Goal: Task Accomplishment & Management: Manage account settings

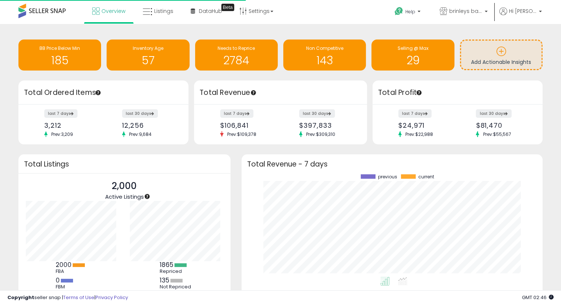
scroll to position [74, 101]
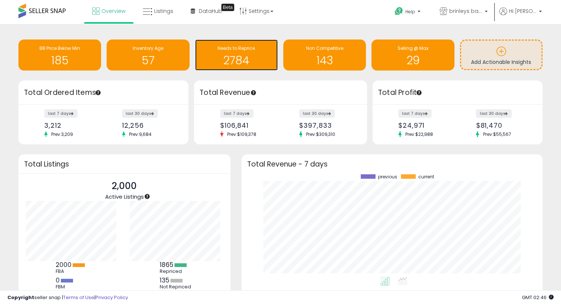
click at [248, 58] on h1 "2784" at bounding box center [236, 60] width 75 height 12
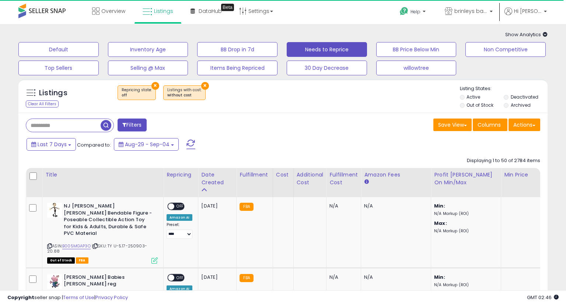
select select "**"
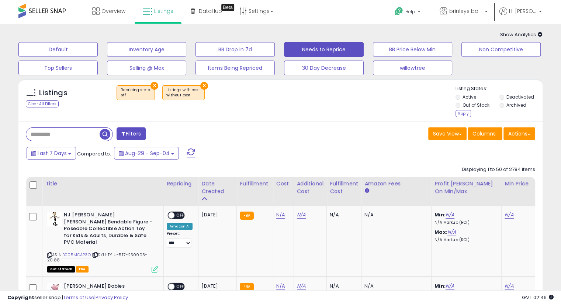
click at [506, 107] on label "Archived" at bounding box center [516, 105] width 20 height 6
click at [460, 114] on div "Apply" at bounding box center [462, 113] width 15 height 7
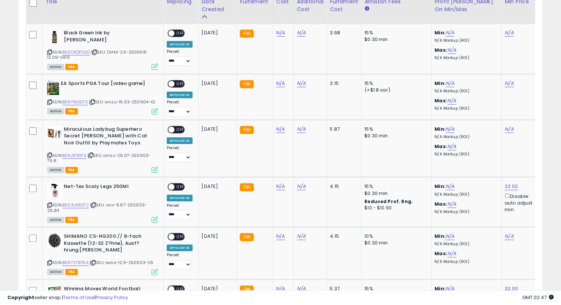
scroll to position [123, 0]
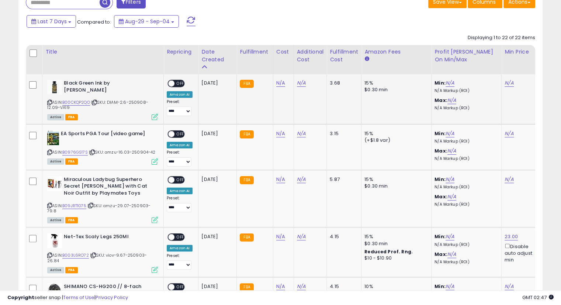
click at [97, 101] on icon at bounding box center [94, 102] width 5 height 4
click at [277, 83] on link "N/A" at bounding box center [280, 82] width 9 height 7
type input "***"
click at [301, 66] on icon "submit" at bounding box center [298, 64] width 4 height 4
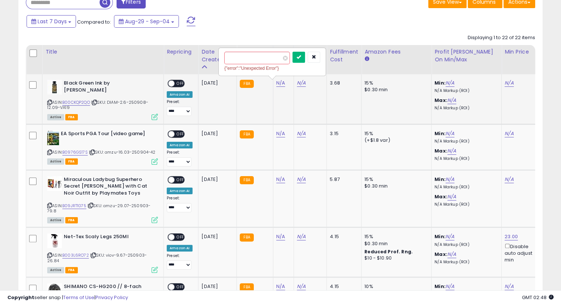
click at [305, 56] on button "submit" at bounding box center [298, 57] width 13 height 11
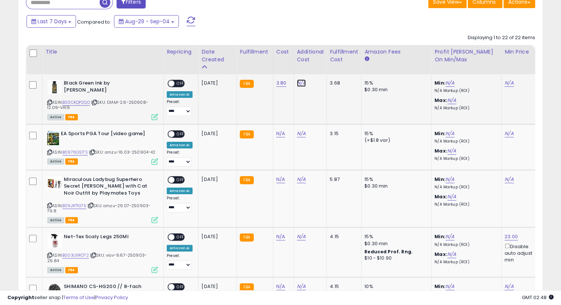
click at [298, 85] on link "N/A" at bounding box center [301, 82] width 9 height 7
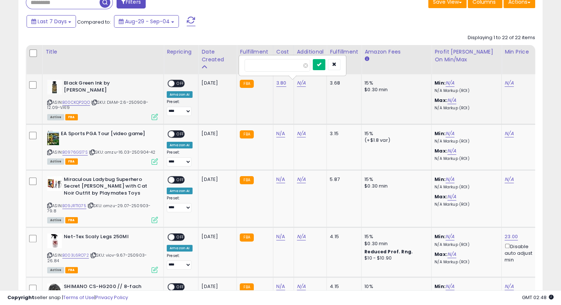
type input "****"
click at [321, 62] on icon "submit" at bounding box center [319, 64] width 4 height 4
click at [321, 58] on icon "submit" at bounding box center [319, 57] width 4 height 4
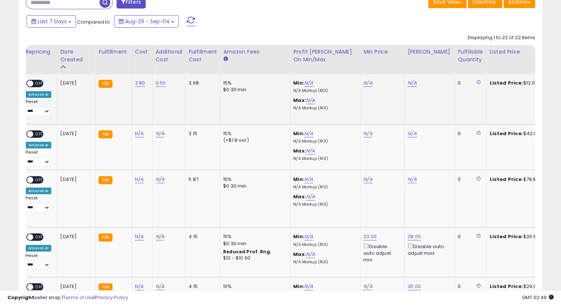
scroll to position [0, 149]
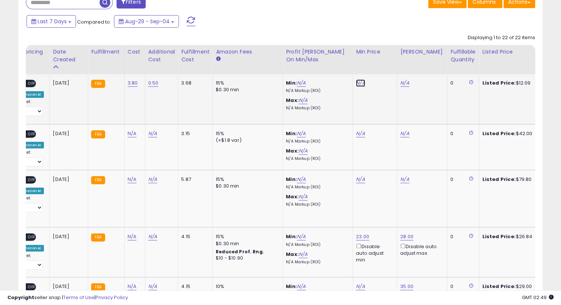
click at [359, 85] on link "N/A" at bounding box center [360, 82] width 9 height 7
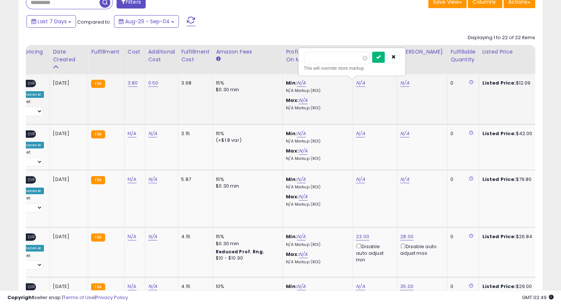
type input "*****"
click at [385, 53] on button "submit" at bounding box center [378, 57] width 13 height 11
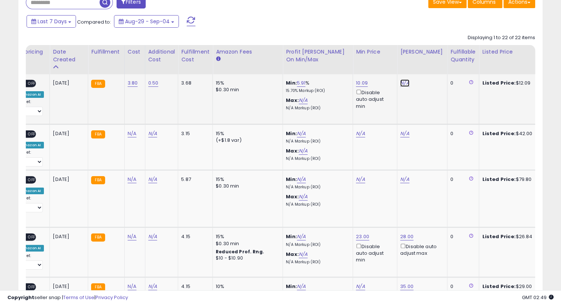
click at [400, 83] on link "N/A" at bounding box center [404, 82] width 9 height 7
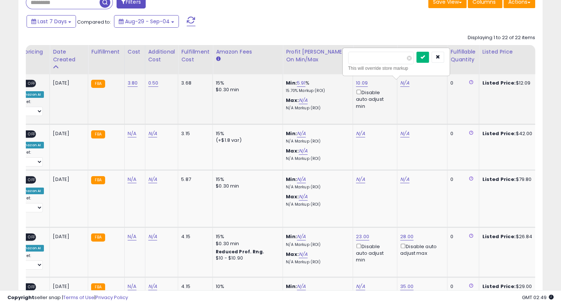
type input "*****"
click at [429, 52] on button "submit" at bounding box center [422, 57] width 13 height 11
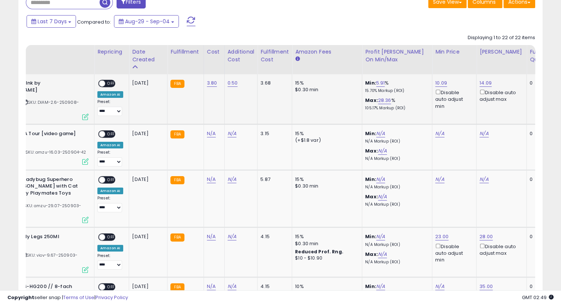
scroll to position [0, 0]
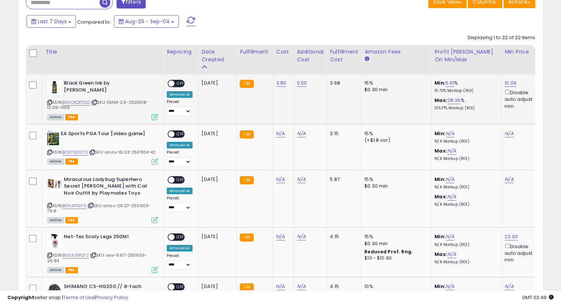
click at [178, 83] on span "OFF" at bounding box center [180, 83] width 12 height 6
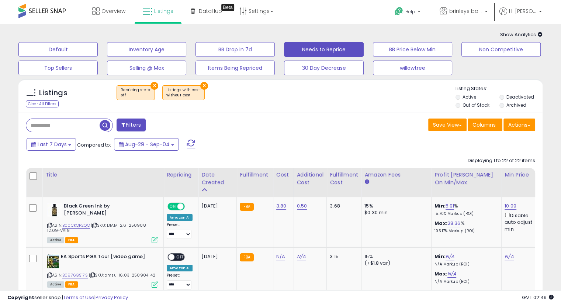
scroll to position [123, 0]
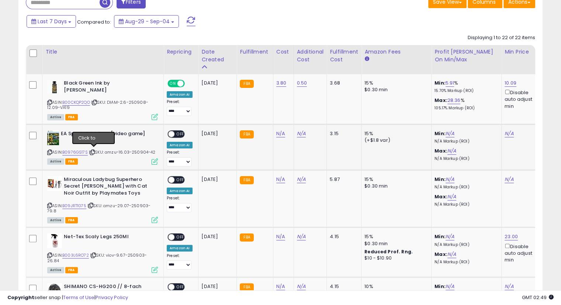
click at [94, 151] on icon at bounding box center [92, 152] width 5 height 4
click at [93, 150] on icon at bounding box center [92, 152] width 5 height 4
click at [277, 133] on link "N/A" at bounding box center [280, 133] width 9 height 7
type input "*****"
drag, startPoint x: 308, startPoint y: 111, endPoint x: 304, endPoint y: 114, distance: 5.5
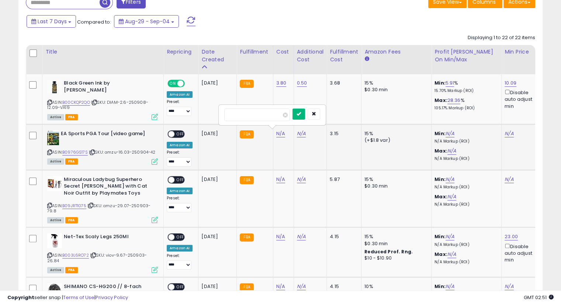
click at [305, 111] on button "submit" at bounding box center [298, 113] width 13 height 11
drag, startPoint x: 301, startPoint y: 134, endPoint x: 305, endPoint y: 137, distance: 4.5
click at [301, 134] on link "N/A" at bounding box center [301, 133] width 9 height 7
type input "****"
click at [325, 117] on button "submit" at bounding box center [319, 113] width 13 height 11
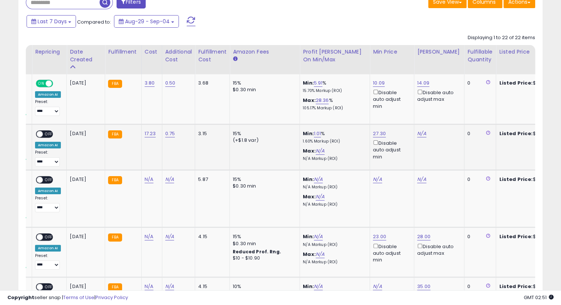
scroll to position [0, 0]
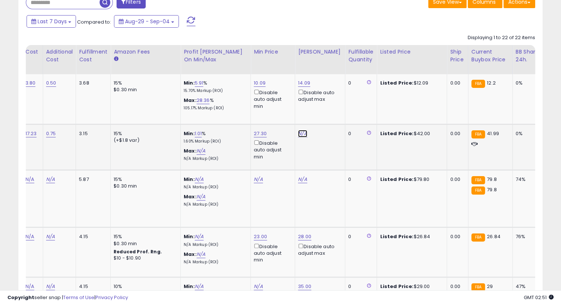
click at [300, 131] on link "N/A" at bounding box center [302, 133] width 9 height 7
type input "**"
click at [327, 111] on button "submit" at bounding box center [320, 106] width 13 height 11
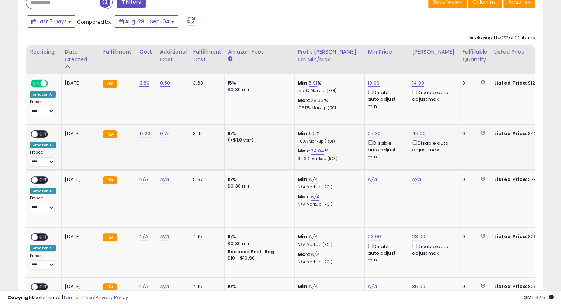
scroll to position [0, 90]
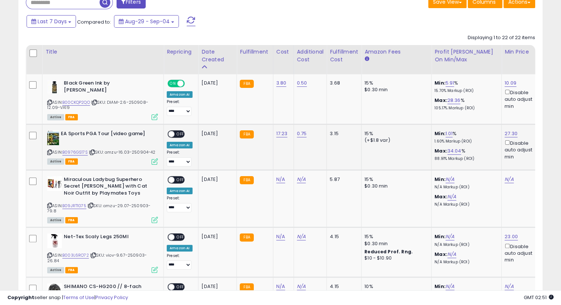
click at [179, 135] on span "OFF" at bounding box center [180, 134] width 12 height 6
click at [93, 203] on icon at bounding box center [90, 205] width 5 height 4
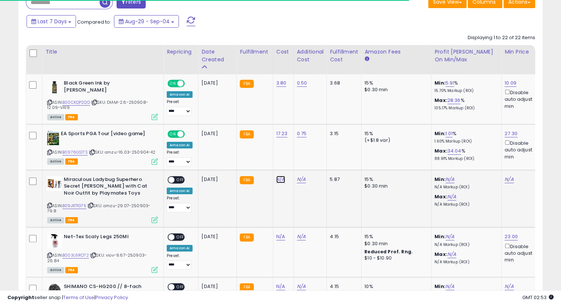
drag, startPoint x: 279, startPoint y: 177, endPoint x: 291, endPoint y: 180, distance: 13.0
click at [279, 177] on link "N/A" at bounding box center [280, 178] width 9 height 7
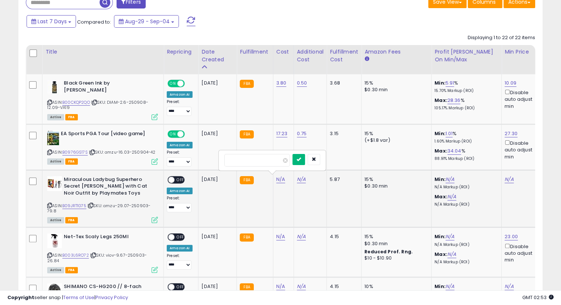
type input "*****"
click at [305, 163] on button "submit" at bounding box center [298, 159] width 13 height 11
click at [301, 152] on icon "submit" at bounding box center [298, 151] width 4 height 4
drag, startPoint x: 299, startPoint y: 178, endPoint x: 316, endPoint y: 186, distance: 18.1
click at [299, 178] on link "N/A" at bounding box center [302, 178] width 9 height 7
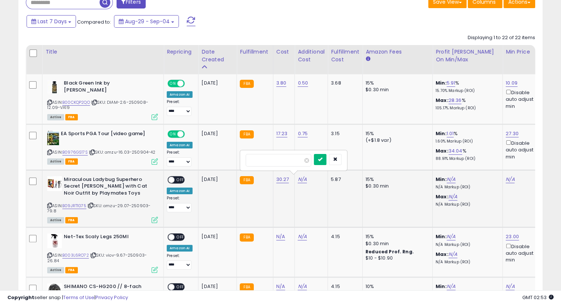
type input "****"
click at [326, 161] on button "submit" at bounding box center [320, 159] width 13 height 11
click at [322, 149] on icon "submit" at bounding box center [320, 151] width 4 height 4
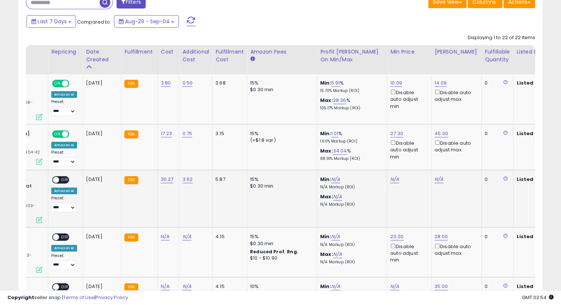
scroll to position [0, 121]
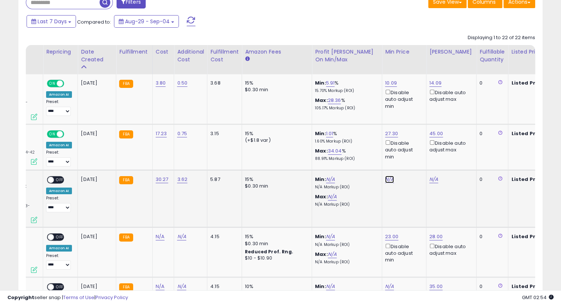
click at [388, 178] on link "N/A" at bounding box center [389, 178] width 9 height 7
type input "****"
click at [414, 149] on button "submit" at bounding box center [407, 151] width 13 height 11
click at [430, 178] on link "N/A" at bounding box center [433, 178] width 9 height 7
type input "****"
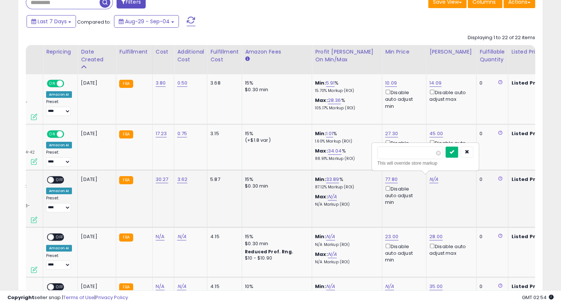
click at [454, 153] on icon "submit" at bounding box center [451, 151] width 4 height 4
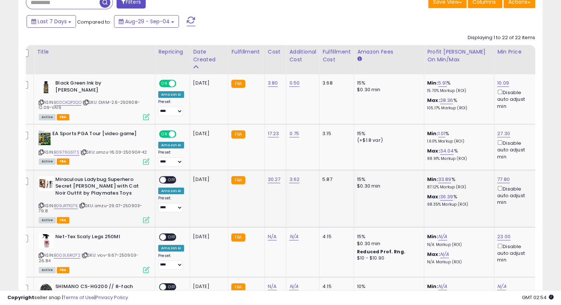
scroll to position [0, 0]
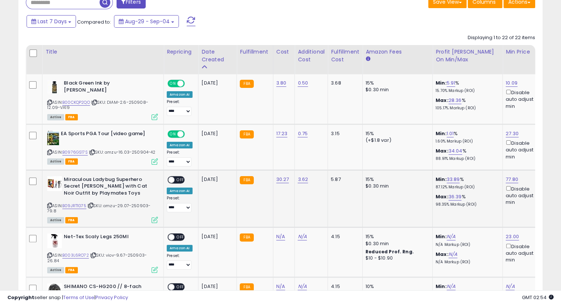
click at [180, 180] on span "OFF" at bounding box center [180, 179] width 12 height 6
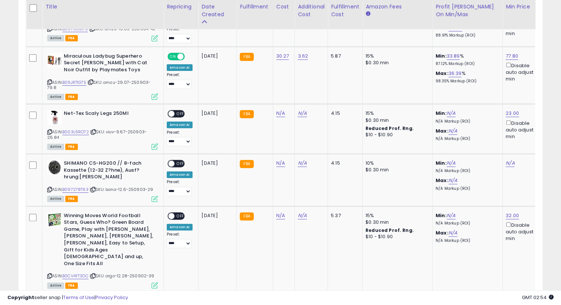
scroll to position [249, 0]
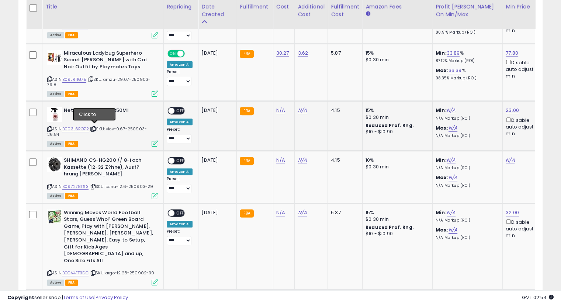
click at [92, 127] on icon at bounding box center [93, 129] width 5 height 4
click at [94, 127] on icon at bounding box center [93, 129] width 5 height 4
click at [281, 109] on link "N/A" at bounding box center [280, 110] width 9 height 7
type input "*****"
click at [305, 95] on button "submit" at bounding box center [298, 90] width 13 height 11
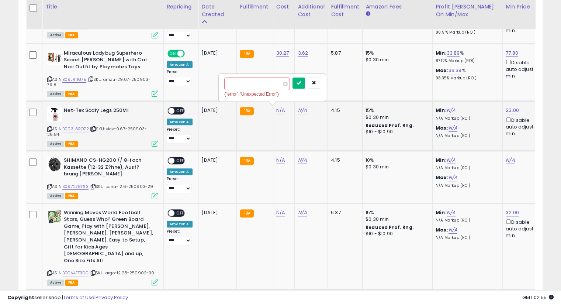
click at [305, 81] on button "submit" at bounding box center [298, 82] width 13 height 11
click at [298, 109] on link "N/A" at bounding box center [302, 110] width 9 height 7
type input "****"
click at [326, 93] on button "submit" at bounding box center [320, 90] width 13 height 11
click at [326, 85] on button "submit" at bounding box center [320, 82] width 13 height 11
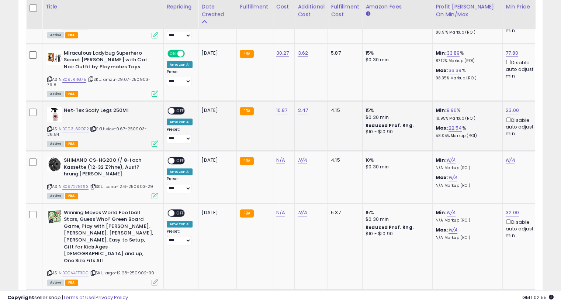
click at [324, 290] on div "Copyright seller snap | Terms of Use | Privacy Policy GMT 02:55 Authorization r…" at bounding box center [280, 297] width 561 height 15
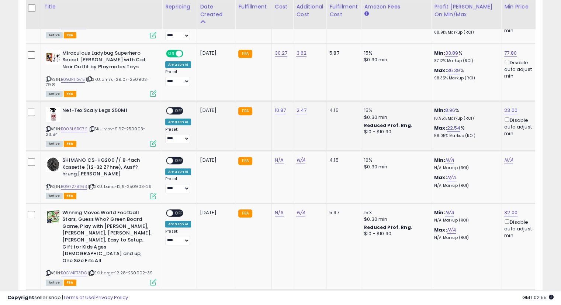
scroll to position [0, 0]
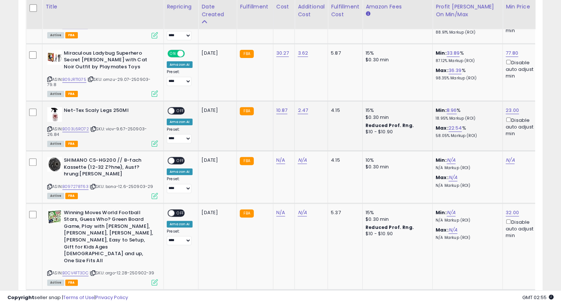
click at [180, 108] on span "OFF" at bounding box center [180, 111] width 12 height 6
click at [95, 184] on icon at bounding box center [93, 186] width 5 height 4
drag, startPoint x: 278, startPoint y: 154, endPoint x: 302, endPoint y: 159, distance: 24.4
click at [278, 156] on link "N/A" at bounding box center [280, 159] width 9 height 7
type input "****"
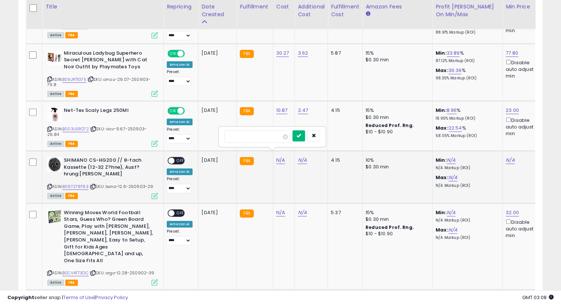
click at [305, 138] on button "submit" at bounding box center [298, 135] width 13 height 11
click at [305, 129] on button "submit" at bounding box center [298, 128] width 13 height 11
click at [300, 156] on link "N/A" at bounding box center [302, 159] width 9 height 7
type input "****"
click at [326, 138] on button "submit" at bounding box center [320, 135] width 13 height 11
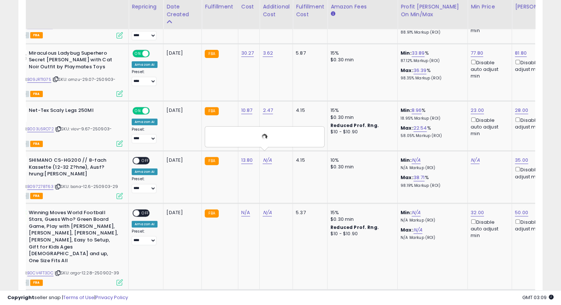
scroll to position [0, 44]
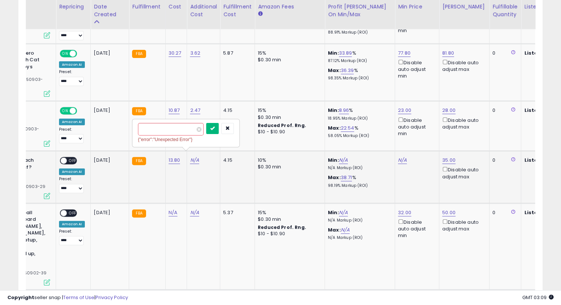
click at [219, 131] on button "submit" at bounding box center [212, 128] width 13 height 11
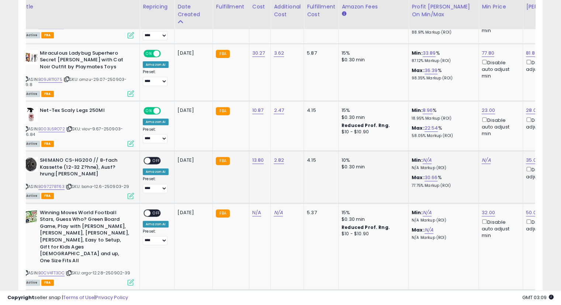
scroll to position [0, 0]
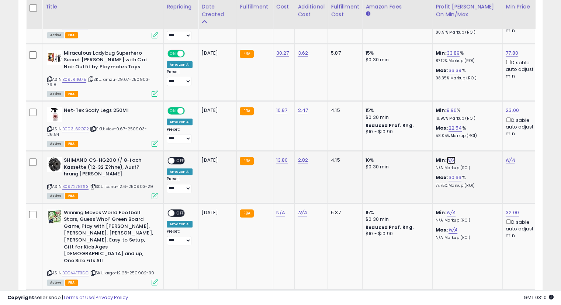
drag, startPoint x: 452, startPoint y: 155, endPoint x: 495, endPoint y: 174, distance: 47.4
click at [452, 156] on link "N/A" at bounding box center [450, 159] width 9 height 7
type input "**"
click at [476, 131] on button "submit" at bounding box center [469, 128] width 13 height 11
click at [181, 157] on span "OFF" at bounding box center [180, 160] width 12 height 6
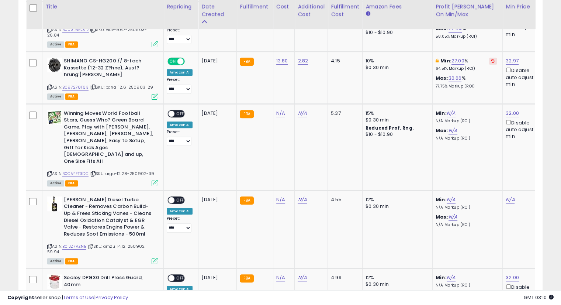
scroll to position [351, 0]
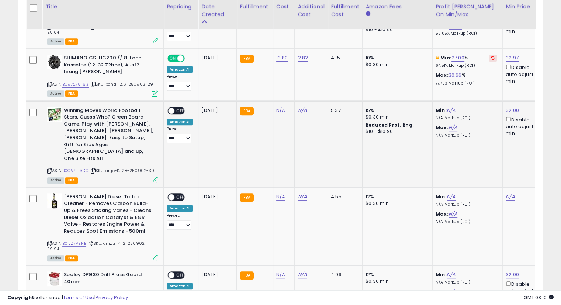
click at [95, 168] on icon at bounding box center [93, 170] width 5 height 4
click at [277, 107] on link "N/A" at bounding box center [280, 110] width 9 height 7
type input "*****"
click at [305, 82] on button "submit" at bounding box center [298, 85] width 13 height 11
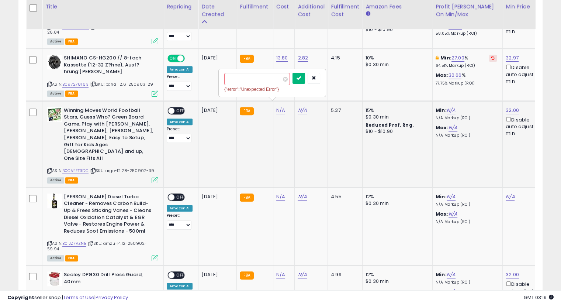
click at [301, 79] on icon "submit" at bounding box center [298, 78] width 4 height 4
click at [301, 107] on link "N/A" at bounding box center [302, 110] width 9 height 7
type input "****"
click at [326, 87] on button "submit" at bounding box center [320, 85] width 13 height 11
click at [322, 80] on icon "submit" at bounding box center [320, 78] width 4 height 4
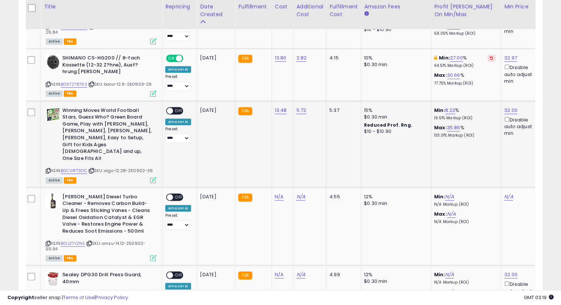
scroll to position [0, 0]
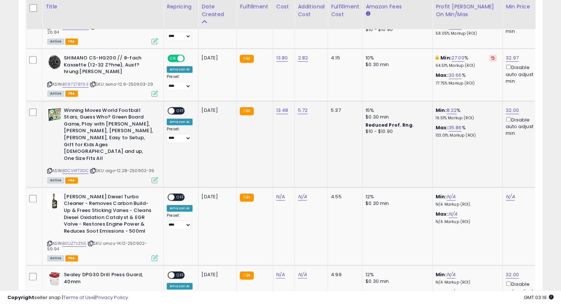
click at [178, 107] on span "OFF" at bounding box center [180, 110] width 12 height 6
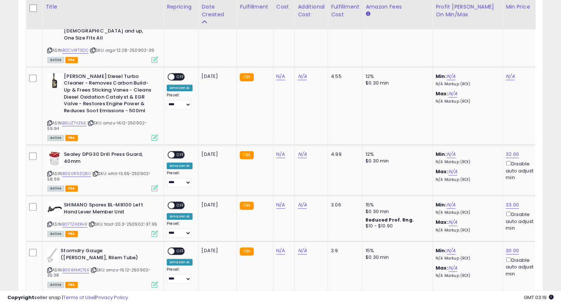
scroll to position [477, 0]
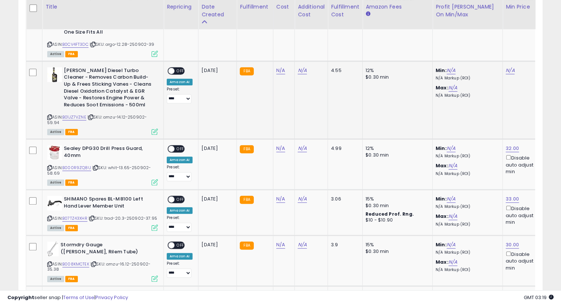
click at [91, 115] on icon at bounding box center [90, 117] width 5 height 4
click at [279, 67] on link "N/A" at bounding box center [280, 70] width 9 height 7
type input "*****"
click at [301, 29] on icon "submit" at bounding box center [298, 31] width 4 height 4
click at [305, 19] on button "submit" at bounding box center [298, 24] width 13 height 11
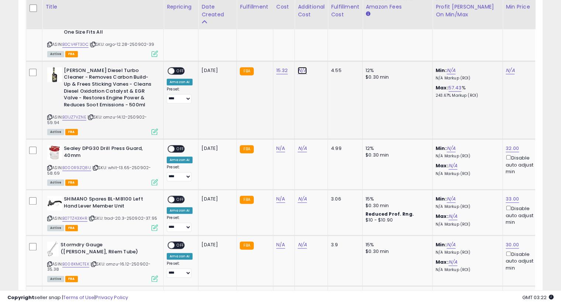
click at [302, 67] on link "N/A" at bounding box center [302, 70] width 9 height 7
type input "****"
click at [326, 33] on button "submit" at bounding box center [320, 31] width 13 height 11
click at [326, 28] on button "submit" at bounding box center [320, 24] width 13 height 11
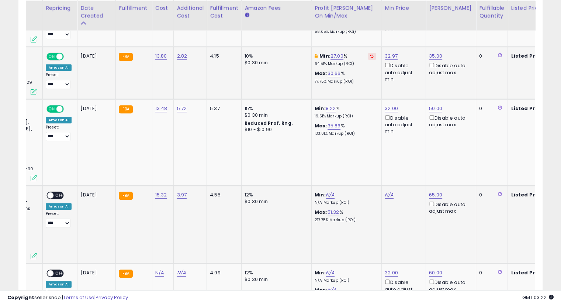
scroll to position [354, 0]
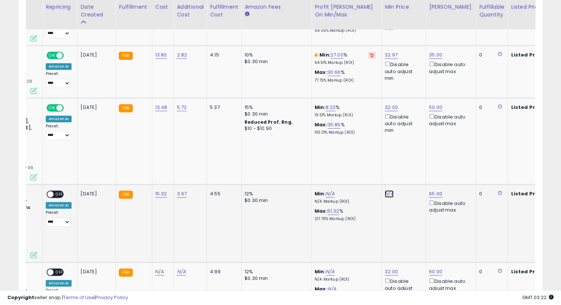
click at [389, 190] on link "N/A" at bounding box center [389, 193] width 9 height 7
type input "**"
click at [413, 145] on button "submit" at bounding box center [407, 147] width 13 height 11
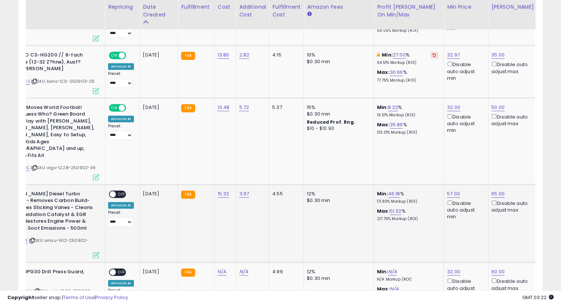
scroll to position [0, 0]
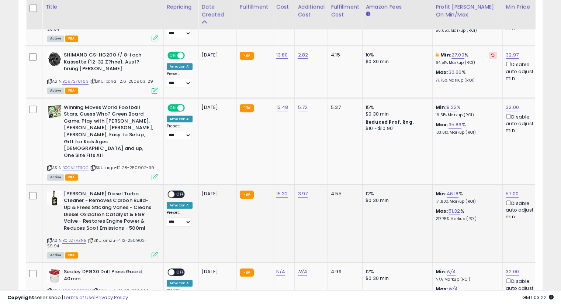
click at [180, 191] on span "OFF" at bounding box center [180, 194] width 12 height 6
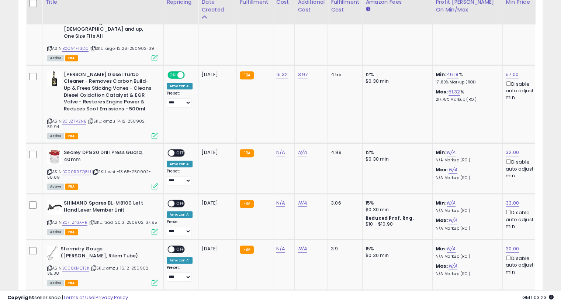
scroll to position [477, 0]
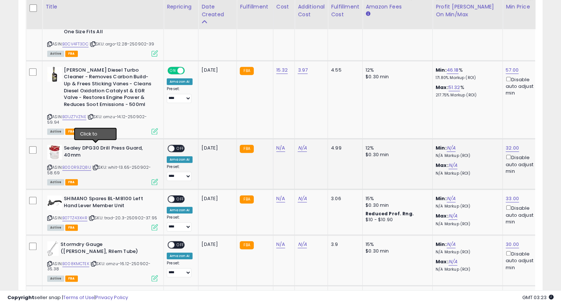
click at [95, 165] on icon at bounding box center [95, 167] width 5 height 4
drag, startPoint x: 281, startPoint y: 126, endPoint x: 290, endPoint y: 132, distance: 11.5
click at [281, 144] on link "N/A" at bounding box center [280, 147] width 9 height 7
type input "*****"
click at [301, 107] on icon "submit" at bounding box center [298, 109] width 4 height 4
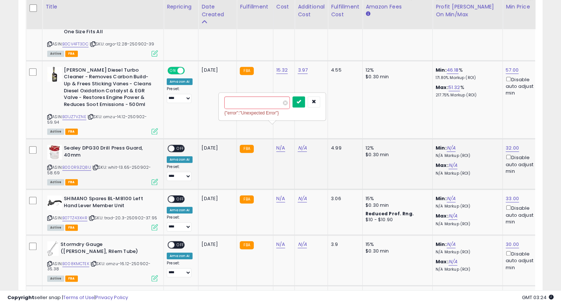
click at [305, 104] on button "submit" at bounding box center [298, 101] width 13 height 11
click at [298, 144] on link "N/A" at bounding box center [302, 147] width 9 height 7
type input "****"
click at [326, 104] on button "submit" at bounding box center [320, 109] width 13 height 11
click at [322, 100] on icon "submit" at bounding box center [320, 101] width 4 height 4
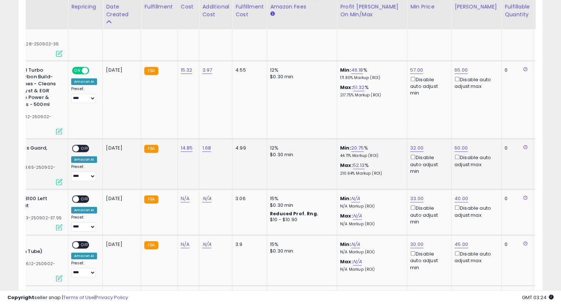
scroll to position [0, 86]
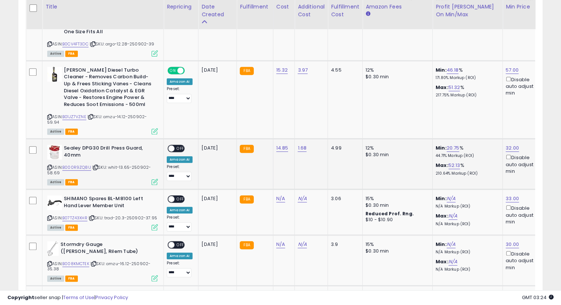
click at [181, 145] on span "OFF" at bounding box center [180, 148] width 12 height 6
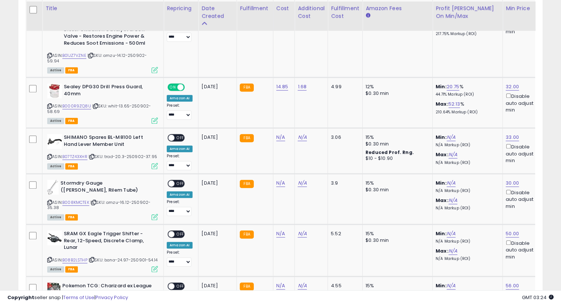
scroll to position [557, 0]
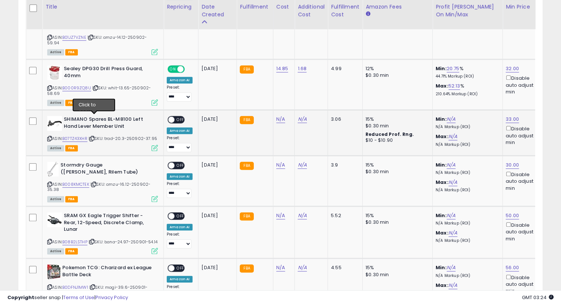
click at [94, 136] on icon at bounding box center [92, 138] width 5 height 4
click at [281, 115] on link "N/A" at bounding box center [280, 118] width 9 height 7
type input "****"
click at [301, 80] on icon "submit" at bounding box center [298, 80] width 4 height 4
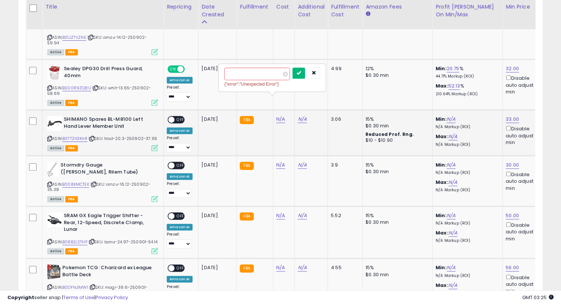
click at [301, 73] on icon "submit" at bounding box center [298, 72] width 4 height 4
click at [301, 115] on link "N/A" at bounding box center [302, 118] width 9 height 7
type input "****"
click at [326, 81] on button "submit" at bounding box center [320, 80] width 13 height 11
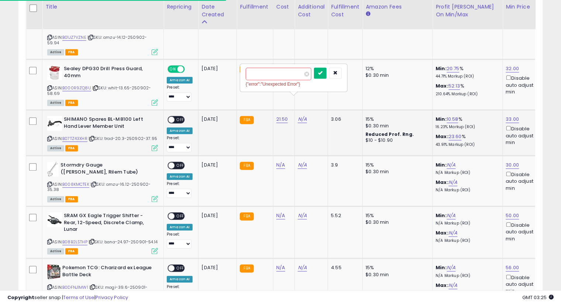
click at [322, 73] on icon "submit" at bounding box center [320, 72] width 4 height 4
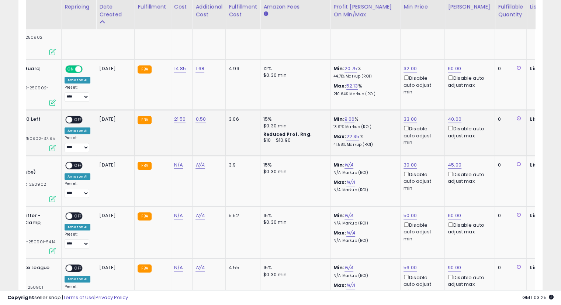
scroll to position [0, 102]
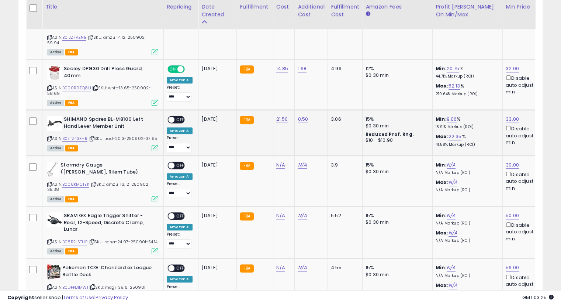
click at [180, 116] on span "OFF" at bounding box center [180, 119] width 12 height 6
click at [96, 182] on icon at bounding box center [93, 184] width 5 height 4
click at [278, 161] on link "N/A" at bounding box center [280, 164] width 9 height 7
type input "*****"
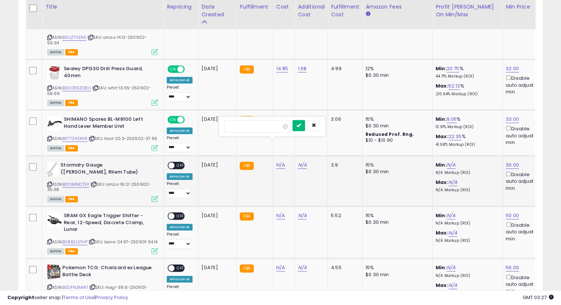
click at [305, 128] on button "submit" at bounding box center [298, 125] width 13 height 11
click at [305, 118] on button "submit" at bounding box center [298, 117] width 13 height 11
drag, startPoint x: 301, startPoint y: 145, endPoint x: 308, endPoint y: 147, distance: 7.5
click at [301, 161] on link "N/A" at bounding box center [302, 164] width 9 height 7
type input "****"
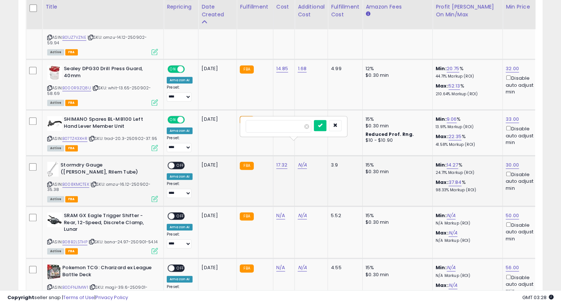
click at [338, 131] on div at bounding box center [328, 126] width 28 height 13
click at [326, 129] on button "submit" at bounding box center [320, 125] width 13 height 11
click at [326, 121] on button "submit" at bounding box center [320, 117] width 13 height 11
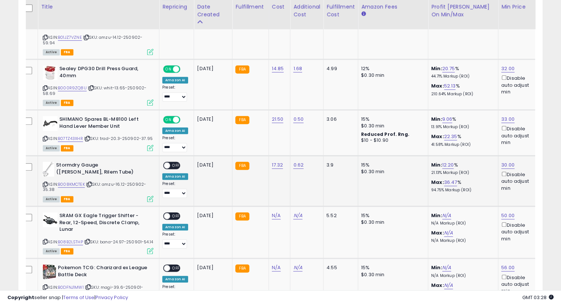
scroll to position [0, 0]
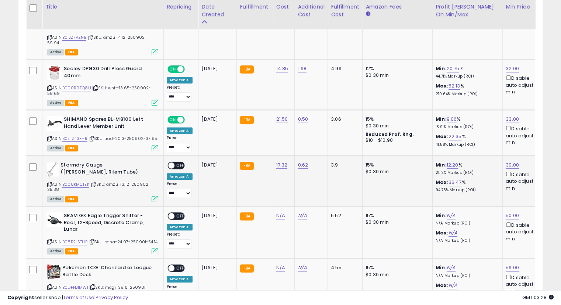
click at [174, 162] on span "OFF" at bounding box center [180, 165] width 12 height 6
click at [93, 239] on icon at bounding box center [92, 241] width 5 height 4
click at [279, 212] on link "N/A" at bounding box center [280, 215] width 9 height 7
type input "*****"
click at [301, 176] on icon "submit" at bounding box center [298, 175] width 4 height 4
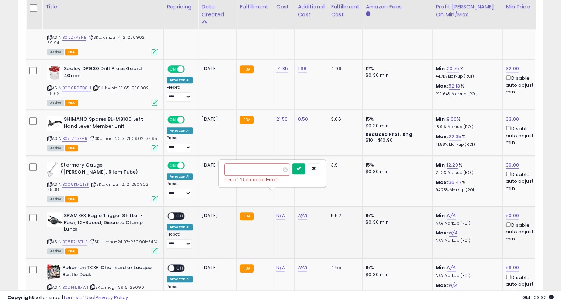
click at [305, 170] on button "submit" at bounding box center [298, 168] width 13 height 11
drag, startPoint x: 303, startPoint y: 193, endPoint x: 327, endPoint y: 193, distance: 24.7
click at [303, 212] on link "N/A" at bounding box center [302, 215] width 9 height 7
type input "****"
click at [326, 178] on button "submit" at bounding box center [320, 175] width 13 height 11
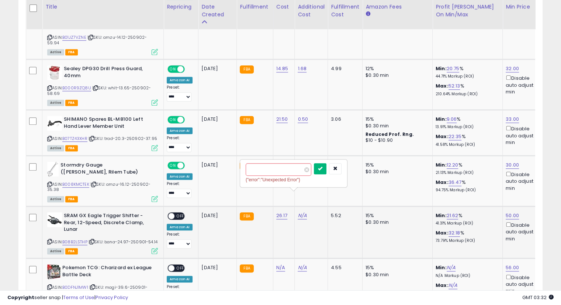
drag, startPoint x: 330, startPoint y: 170, endPoint x: 332, endPoint y: 200, distance: 30.3
click at [326, 173] on button "submit" at bounding box center [320, 168] width 13 height 11
click at [181, 213] on span "OFF" at bounding box center [180, 216] width 12 height 6
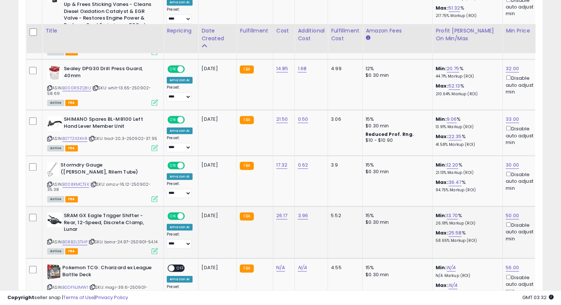
scroll to position [680, 0]
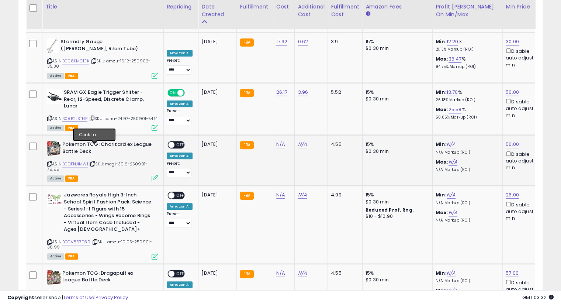
click at [94, 161] on icon at bounding box center [92, 163] width 5 height 4
drag, startPoint x: 277, startPoint y: 128, endPoint x: 307, endPoint y: 130, distance: 29.9
click at [277, 140] on link "N/A" at bounding box center [280, 143] width 9 height 7
type input "****"
click at [305, 106] on button "submit" at bounding box center [298, 109] width 13 height 11
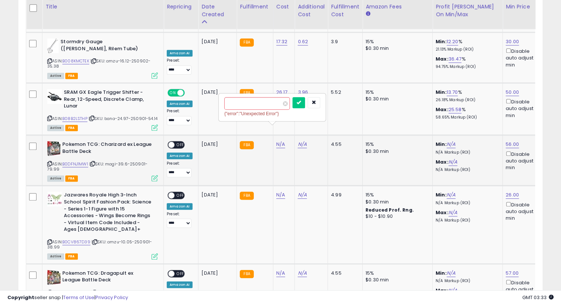
click at [319, 108] on div at bounding box center [306, 103] width 28 height 13
click at [305, 106] on button "submit" at bounding box center [298, 102] width 13 height 11
click at [302, 140] on link "N/A" at bounding box center [302, 143] width 9 height 7
type input "****"
click at [323, 110] on icon "submit" at bounding box center [321, 109] width 4 height 4
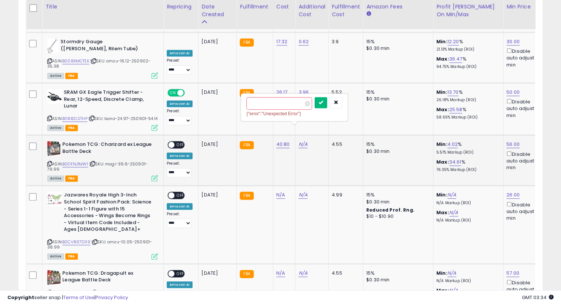
click at [323, 103] on icon "submit" at bounding box center [321, 102] width 4 height 4
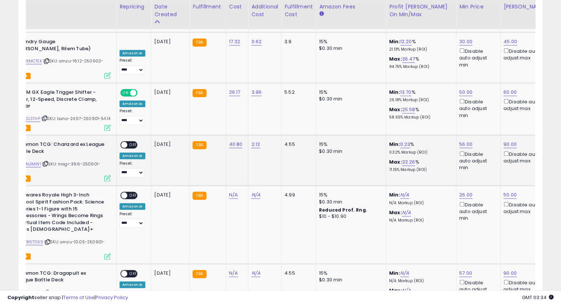
scroll to position [0, 0]
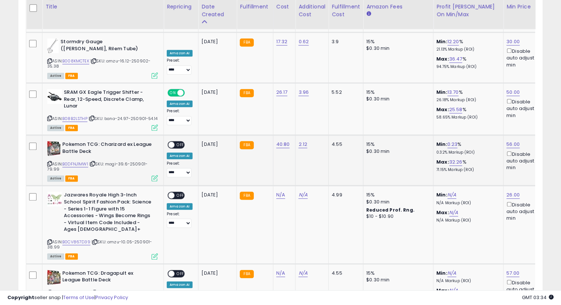
click at [178, 142] on span "OFF" at bounding box center [180, 145] width 12 height 6
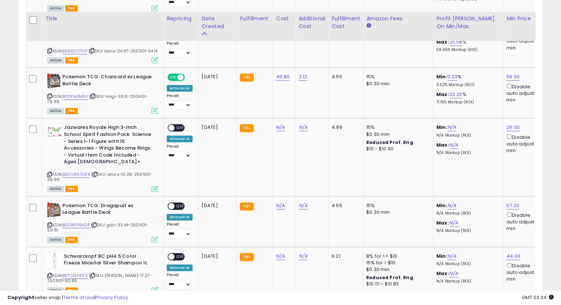
scroll to position [759, 0]
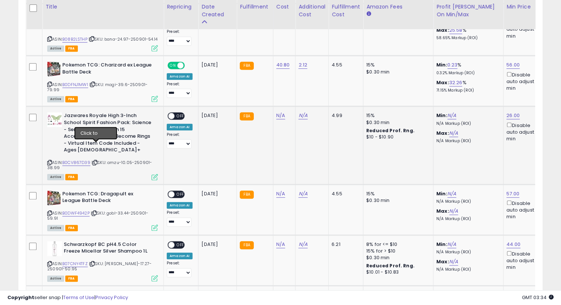
click at [95, 160] on icon at bounding box center [95, 162] width 5 height 4
click at [279, 112] on link "N/A" at bounding box center [280, 115] width 9 height 7
type input "*****"
click at [305, 79] on button "submit" at bounding box center [298, 80] width 13 height 11
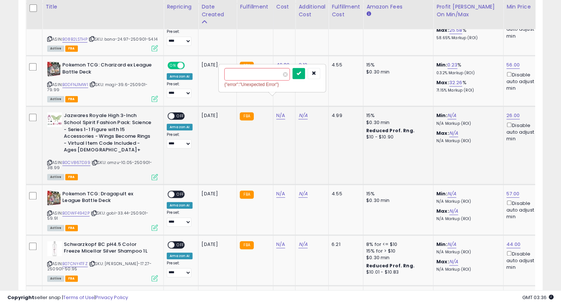
click at [301, 74] on icon "submit" at bounding box center [298, 73] width 4 height 4
click at [304, 112] on link "N/A" at bounding box center [302, 115] width 9 height 7
type input "****"
click at [327, 80] on button "submit" at bounding box center [320, 80] width 13 height 11
drag, startPoint x: 336, startPoint y: 76, endPoint x: 341, endPoint y: 84, distance: 9.7
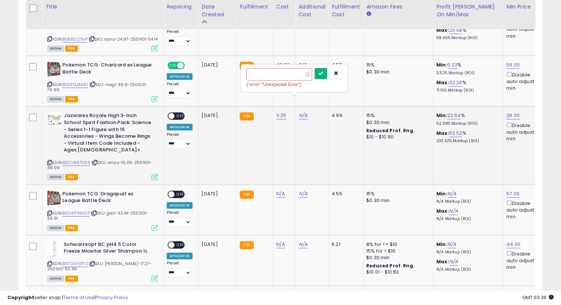
click at [327, 76] on button "submit" at bounding box center [320, 73] width 13 height 11
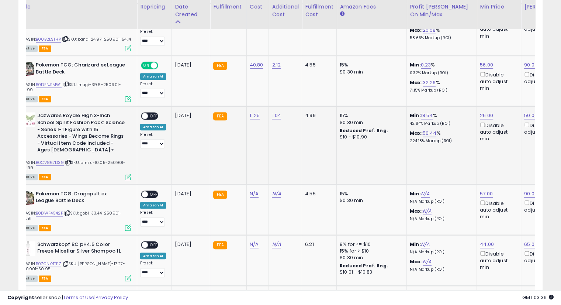
scroll to position [0, 0]
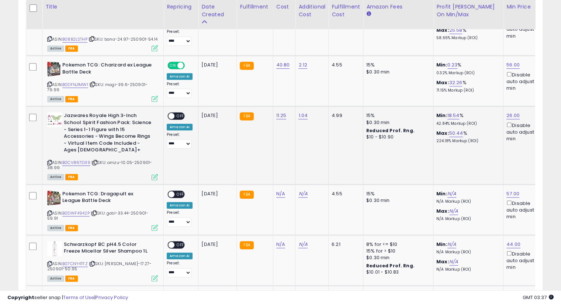
click at [178, 113] on span "OFF" at bounding box center [180, 116] width 12 height 6
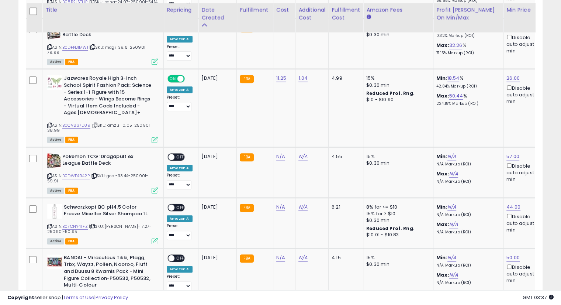
scroll to position [799, 0]
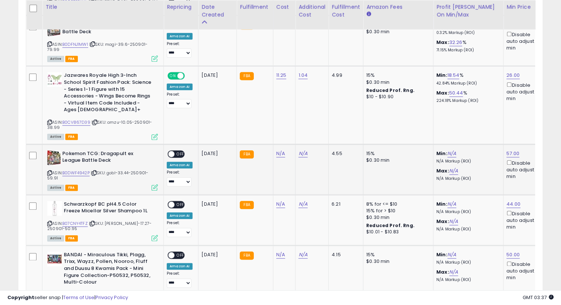
click at [94, 171] on icon at bounding box center [94, 173] width 5 height 4
click at [94, 161] on div "ASIN: B0DWF4942P | SKU: gobl-33.44-250901-59.91 Active FBA" at bounding box center [102, 169] width 111 height 39
click at [95, 171] on icon at bounding box center [94, 173] width 5 height 4
click at [277, 150] on link "N/A" at bounding box center [280, 153] width 9 height 7
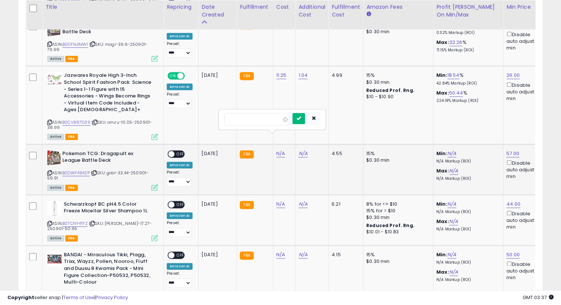
type input "*****"
click at [305, 120] on button "submit" at bounding box center [298, 118] width 13 height 11
click at [305, 111] on button "submit" at bounding box center [298, 110] width 13 height 11
click at [299, 150] on link "N/A" at bounding box center [303, 153] width 9 height 7
type input "****"
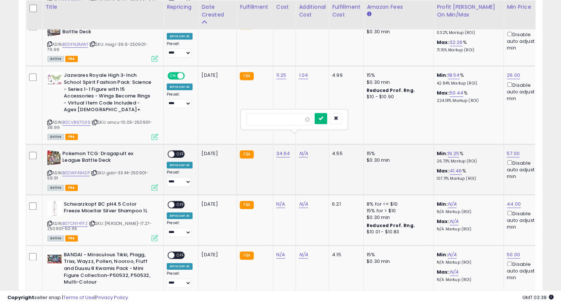
click at [323, 118] on icon "submit" at bounding box center [321, 118] width 4 height 4
click at [327, 107] on button "submit" at bounding box center [320, 110] width 13 height 11
click at [180, 150] on span "OFF" at bounding box center [180, 153] width 12 height 6
click at [95, 221] on icon at bounding box center [92, 223] width 5 height 4
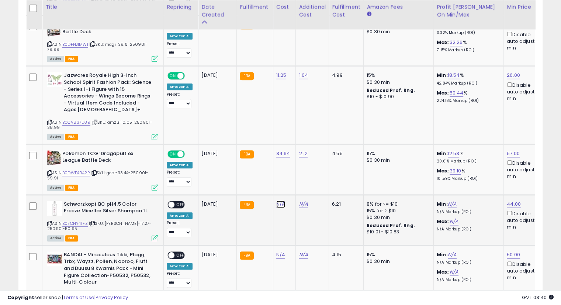
click at [280, 200] on link "N/A" at bounding box center [280, 203] width 9 height 7
type input "*****"
click at [305, 167] on button "submit" at bounding box center [298, 168] width 13 height 11
click at [305, 161] on button "submit" at bounding box center [298, 161] width 13 height 11
click at [301, 200] on link "N/A" at bounding box center [303, 203] width 9 height 7
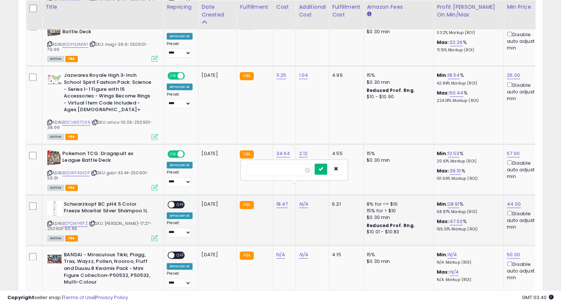
type input "*****"
click at [323, 167] on icon "submit" at bounding box center [321, 168] width 4 height 4
drag, startPoint x: 333, startPoint y: 164, endPoint x: 316, endPoint y: 170, distance: 17.7
click at [327, 164] on button "submit" at bounding box center [320, 161] width 13 height 11
drag, startPoint x: 180, startPoint y: 189, endPoint x: 206, endPoint y: 196, distance: 26.7
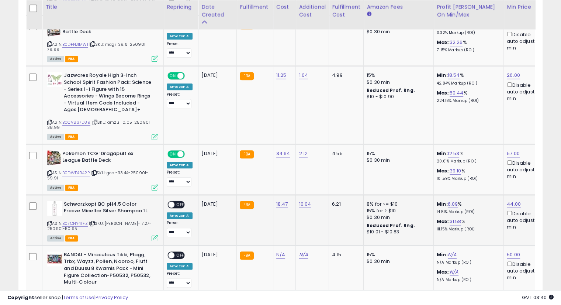
click at [180, 201] on span "OFF" at bounding box center [180, 204] width 12 height 6
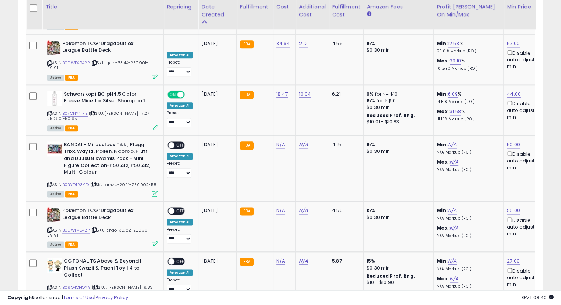
scroll to position [921, 0]
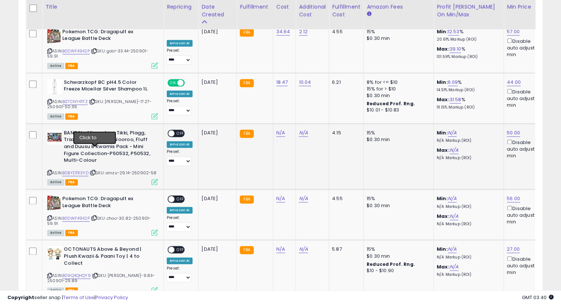
click at [95, 170] on icon at bounding box center [93, 172] width 5 height 4
click at [94, 170] on icon at bounding box center [93, 172] width 5 height 4
click at [280, 129] on link "N/A" at bounding box center [280, 132] width 9 height 7
type input "*****"
click at [305, 95] on button "submit" at bounding box center [298, 92] width 13 height 11
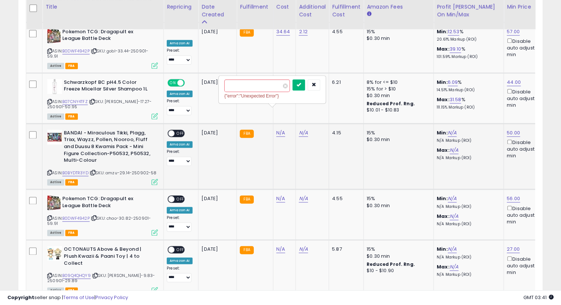
click at [305, 85] on button "submit" at bounding box center [298, 84] width 13 height 11
click at [300, 129] on link "N/A" at bounding box center [303, 132] width 9 height 7
type input "****"
click at [327, 88] on button "submit" at bounding box center [320, 92] width 13 height 11
click at [327, 86] on button "submit" at bounding box center [320, 84] width 13 height 11
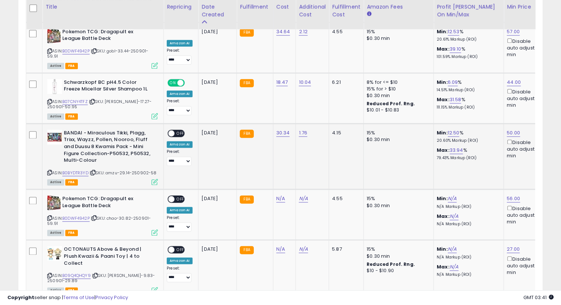
click at [180, 130] on span "OFF" at bounding box center [180, 133] width 12 height 6
click at [94, 216] on icon at bounding box center [94, 218] width 5 height 4
click at [95, 216] on icon at bounding box center [94, 218] width 5 height 4
click at [282, 195] on link "N/A" at bounding box center [280, 198] width 9 height 7
type input "*****"
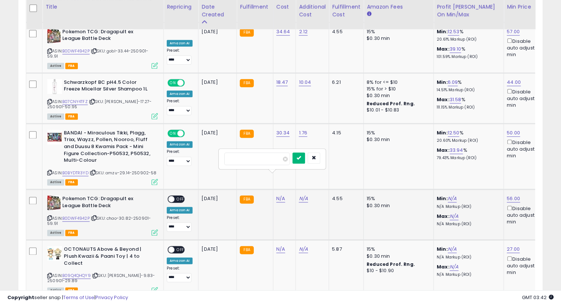
click at [301, 156] on icon "submit" at bounding box center [298, 157] width 4 height 4
click at [301, 151] on icon "submit" at bounding box center [298, 150] width 4 height 4
click at [299, 195] on link "N/A" at bounding box center [303, 198] width 9 height 7
type input "****"
click at [327, 153] on button "submit" at bounding box center [320, 157] width 13 height 11
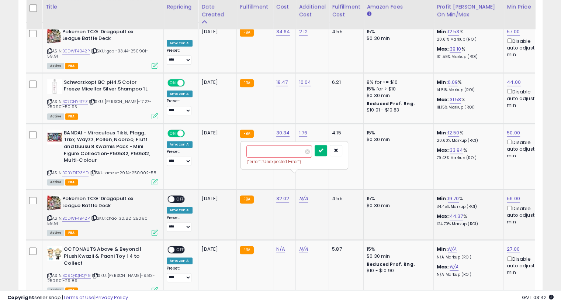
click at [327, 149] on button "submit" at bounding box center [320, 150] width 13 height 11
click at [178, 196] on span "OFF" at bounding box center [180, 199] width 12 height 6
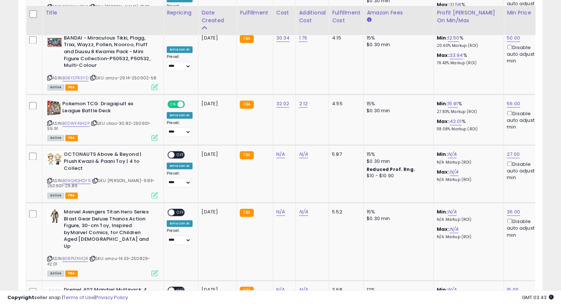
scroll to position [1023, 0]
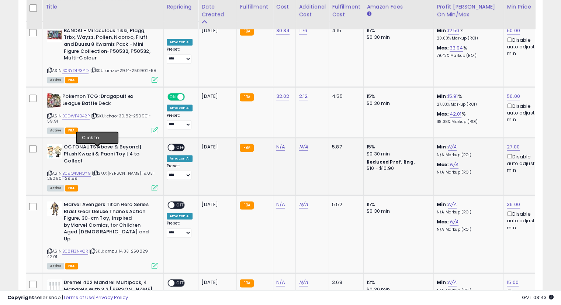
click at [96, 171] on icon at bounding box center [95, 173] width 5 height 4
click at [97, 171] on icon at bounding box center [95, 173] width 5 height 4
click at [277, 143] on link "N/A" at bounding box center [280, 146] width 9 height 7
type input "*****"
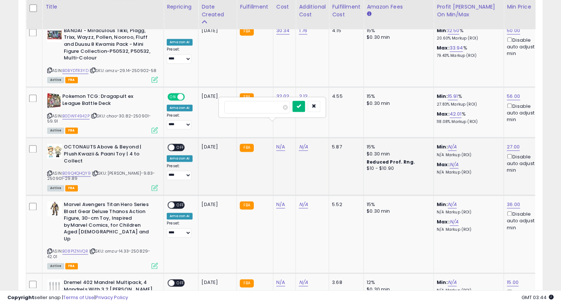
click at [305, 102] on button "submit" at bounding box center [298, 106] width 13 height 11
click at [301, 101] on icon "submit" at bounding box center [298, 98] width 4 height 4
click at [299, 143] on link "N/A" at bounding box center [303, 146] width 9 height 7
type input "****"
click at [327, 102] on button "submit" at bounding box center [320, 106] width 13 height 11
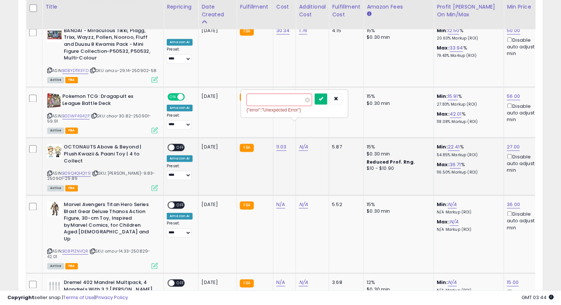
click at [323, 98] on icon "submit" at bounding box center [321, 98] width 4 height 4
click at [180, 144] on span "OFF" at bounding box center [180, 147] width 12 height 6
click at [94, 249] on icon at bounding box center [92, 251] width 5 height 4
drag, startPoint x: 276, startPoint y: 184, endPoint x: 279, endPoint y: 183, distance: 3.7
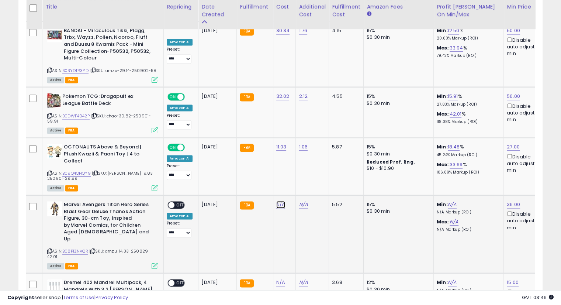
click at [276, 201] on link "N/A" at bounding box center [280, 204] width 9 height 7
type input "*****"
click at [305, 163] on button "submit" at bounding box center [298, 163] width 13 height 11
click at [305, 152] on button "submit" at bounding box center [298, 155] width 13 height 11
drag, startPoint x: 302, startPoint y: 181, endPoint x: 305, endPoint y: 184, distance: 4.0
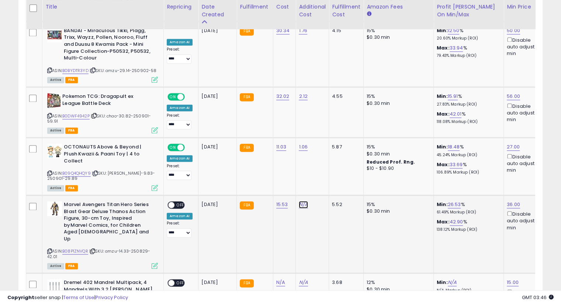
click at [302, 201] on link "N/A" at bounding box center [303, 204] width 9 height 7
type input "*"
type input "****"
click at [327, 161] on button "submit" at bounding box center [320, 163] width 13 height 11
click at [323, 153] on icon "submit" at bounding box center [321, 155] width 4 height 4
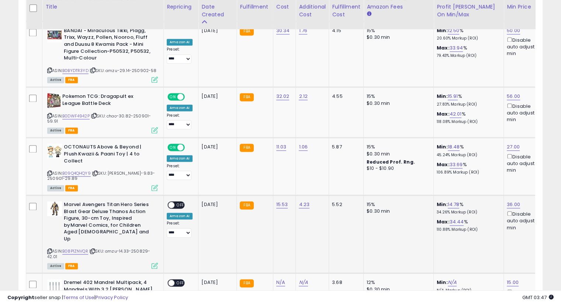
drag, startPoint x: 177, startPoint y: 184, endPoint x: 254, endPoint y: 201, distance: 78.6
click at [178, 202] on span "OFF" at bounding box center [180, 205] width 12 height 6
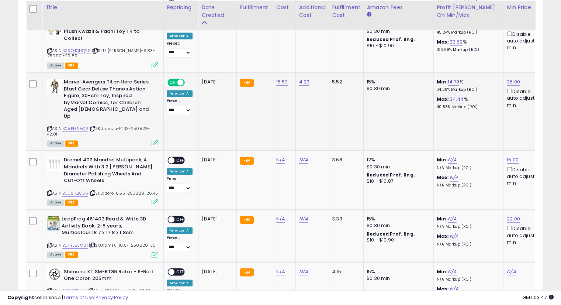
scroll to position [1146, 0]
click at [93, 190] on icon at bounding box center [92, 192] width 5 height 4
click at [273, 150] on td "N/A" at bounding box center [284, 179] width 23 height 59
click at [277, 156] on link "N/A" at bounding box center [280, 159] width 9 height 7
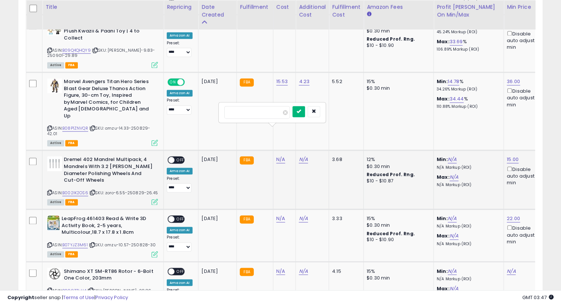
type input "****"
click at [305, 109] on button "submit" at bounding box center [298, 111] width 13 height 11
click at [311, 109] on div at bounding box center [306, 104] width 28 height 13
click at [301, 102] on icon "submit" at bounding box center [298, 103] width 4 height 4
click at [301, 156] on link "N/A" at bounding box center [303, 159] width 9 height 7
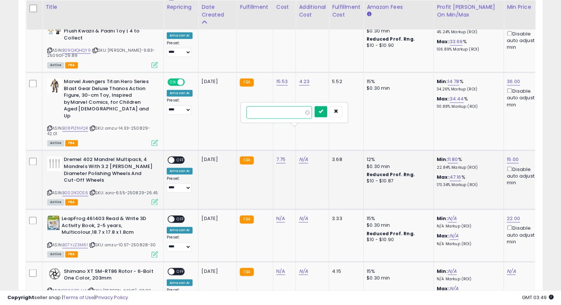
type input "****"
click at [327, 112] on button "submit" at bounding box center [320, 111] width 13 height 11
click at [327, 105] on button "submit" at bounding box center [320, 103] width 13 height 11
click at [177, 157] on span "OFF" at bounding box center [180, 160] width 12 height 6
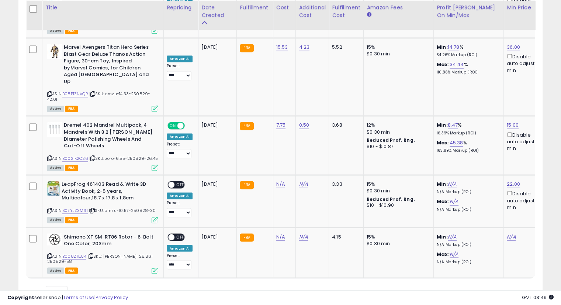
scroll to position [1181, 0]
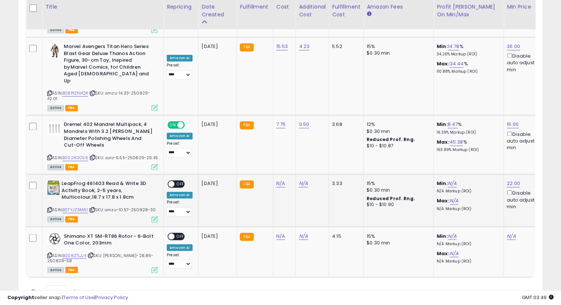
click at [93, 208] on icon at bounding box center [92, 210] width 5 height 4
click at [280, 180] on link "N/A" at bounding box center [280, 183] width 9 height 7
type input "*****"
click at [305, 136] on button "submit" at bounding box center [298, 134] width 13 height 11
click at [301, 126] on icon "submit" at bounding box center [298, 127] width 4 height 4
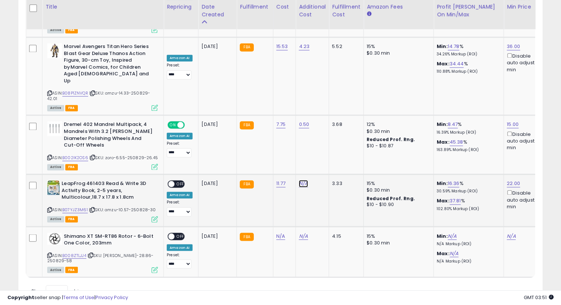
click at [300, 180] on link "N/A" at bounding box center [303, 183] width 9 height 7
type input "****"
click at [323, 135] on icon "submit" at bounding box center [321, 134] width 4 height 4
click at [182, 181] on span "OFF" at bounding box center [180, 184] width 12 height 6
click at [327, 126] on button "submit" at bounding box center [320, 127] width 13 height 11
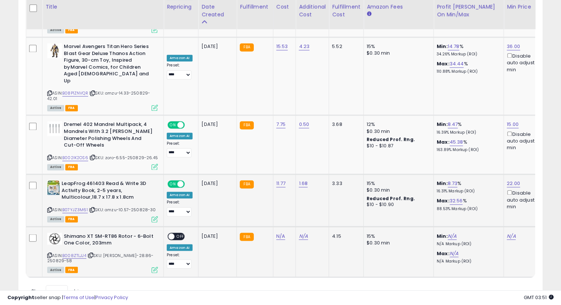
click at [93, 253] on icon at bounding box center [90, 255] width 5 height 4
click at [279, 232] on link "N/A" at bounding box center [280, 235] width 9 height 7
type input "*****"
click at [305, 188] on button "submit" at bounding box center [298, 186] width 13 height 11
drag, startPoint x: 312, startPoint y: 178, endPoint x: 346, endPoint y: 53, distance: 129.2
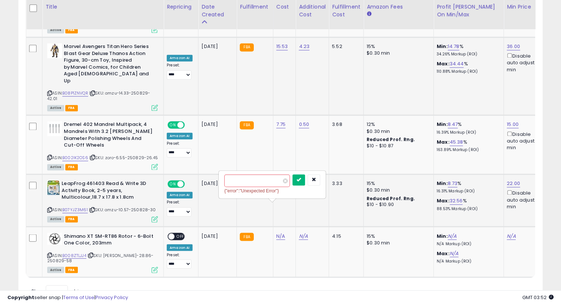
click at [301, 178] on icon "submit" at bounding box center [298, 179] width 4 height 4
click at [299, 232] on link "N/A" at bounding box center [303, 235] width 9 height 7
type input "****"
click at [327, 189] on button "submit" at bounding box center [320, 186] width 13 height 11
click at [177, 233] on span "OFF" at bounding box center [180, 236] width 12 height 6
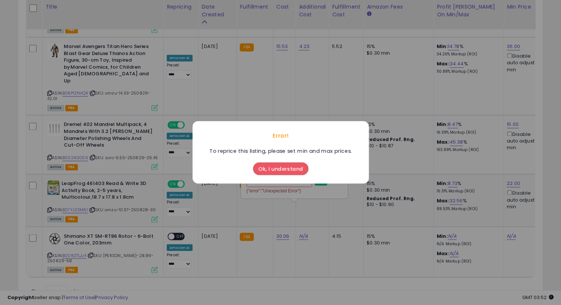
click at [279, 166] on button "Ok, I understand" at bounding box center [280, 169] width 55 height 13
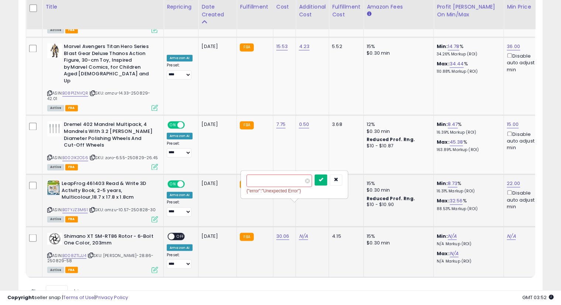
click at [323, 178] on icon "submit" at bounding box center [321, 179] width 4 height 4
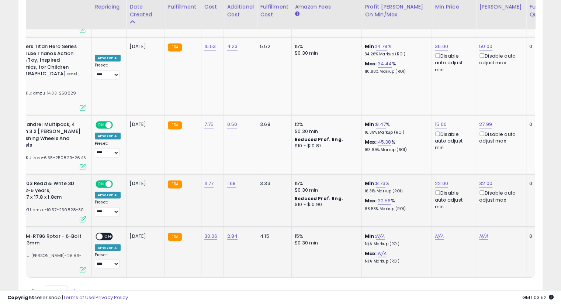
scroll to position [0, 88]
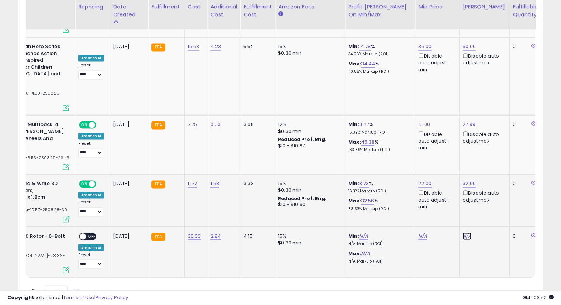
click at [463, 232] on link "N/A" at bounding box center [466, 235] width 9 height 7
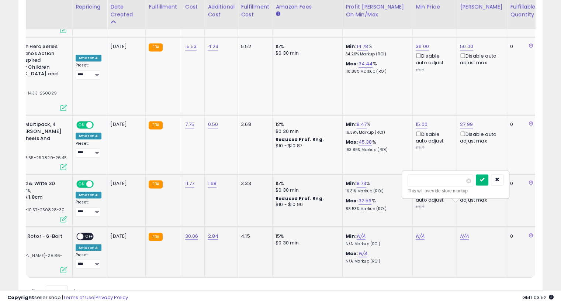
type input "**"
click at [488, 180] on button "submit" at bounding box center [482, 179] width 13 height 11
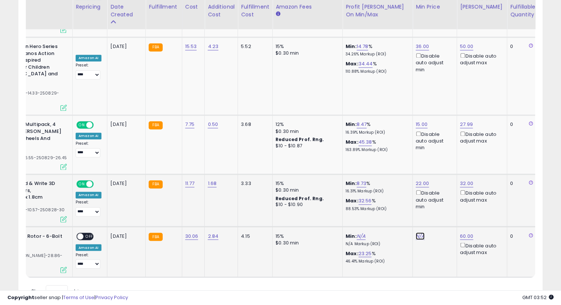
click at [419, 232] on link "N/A" at bounding box center [419, 235] width 9 height 7
type input "**"
click at [440, 181] on icon "submit" at bounding box center [437, 179] width 4 height 4
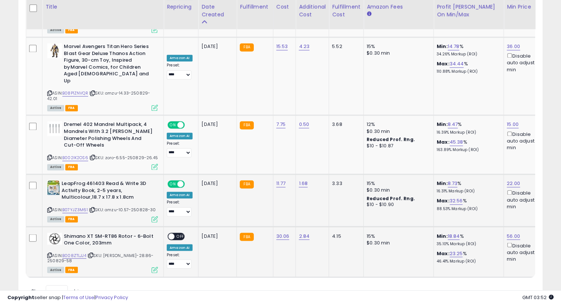
click at [177, 233] on span "OFF" at bounding box center [180, 236] width 12 height 6
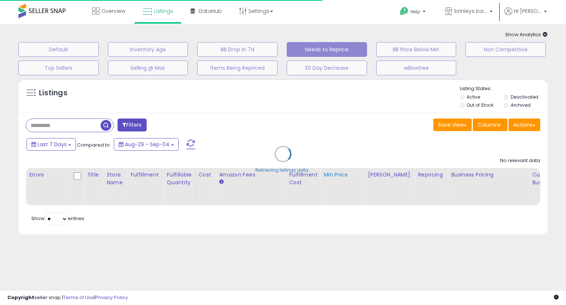
select select "**"
